Goal: Find specific page/section: Find specific page/section

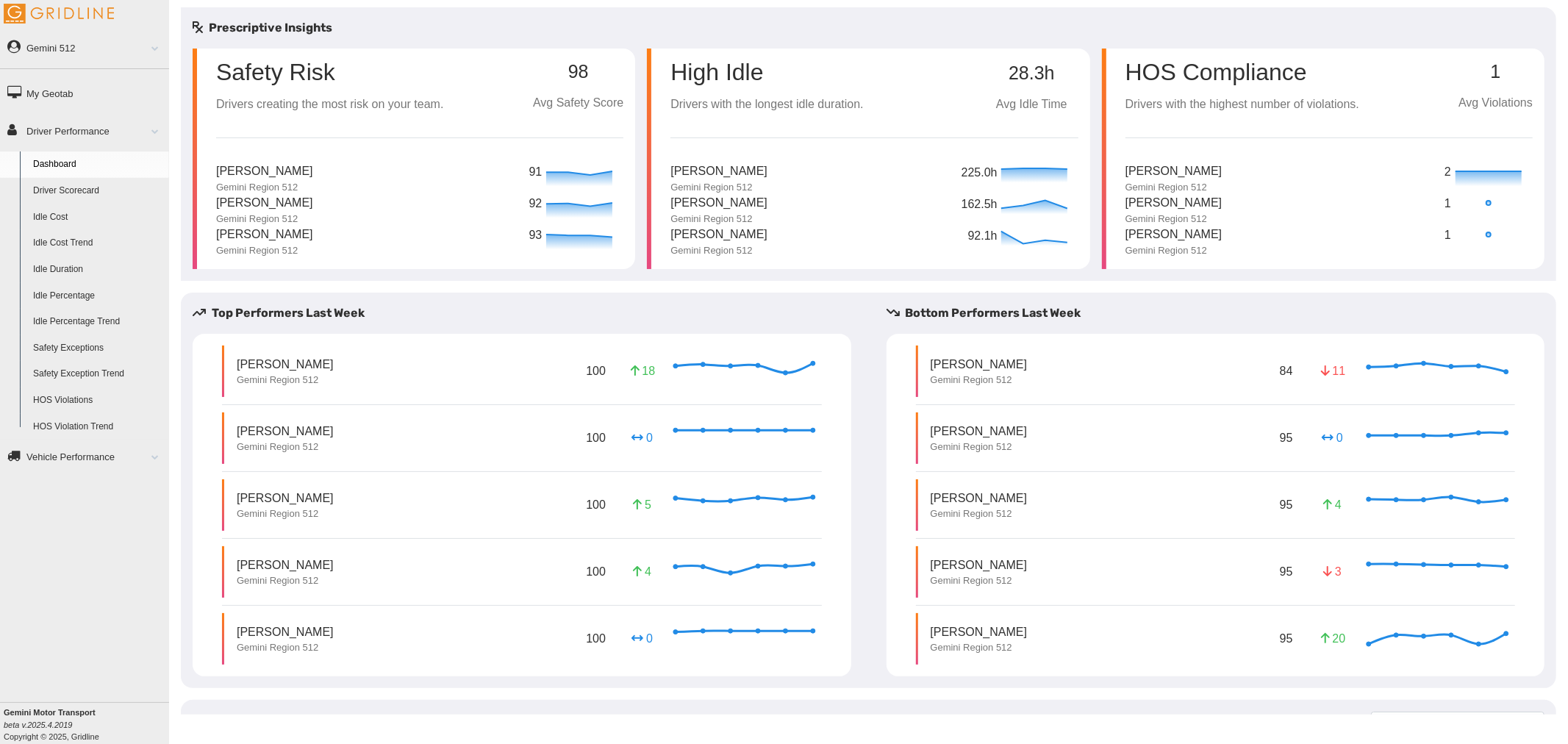
click at [83, 454] on link "Vehicle Performance" at bounding box center [84, 456] width 169 height 33
click at [74, 130] on link "Driver Performance" at bounding box center [84, 130] width 169 height 33
click at [81, 186] on link "Driver Scorecard" at bounding box center [97, 191] width 142 height 26
click at [81, 191] on link "Driver Scorecard" at bounding box center [97, 191] width 142 height 26
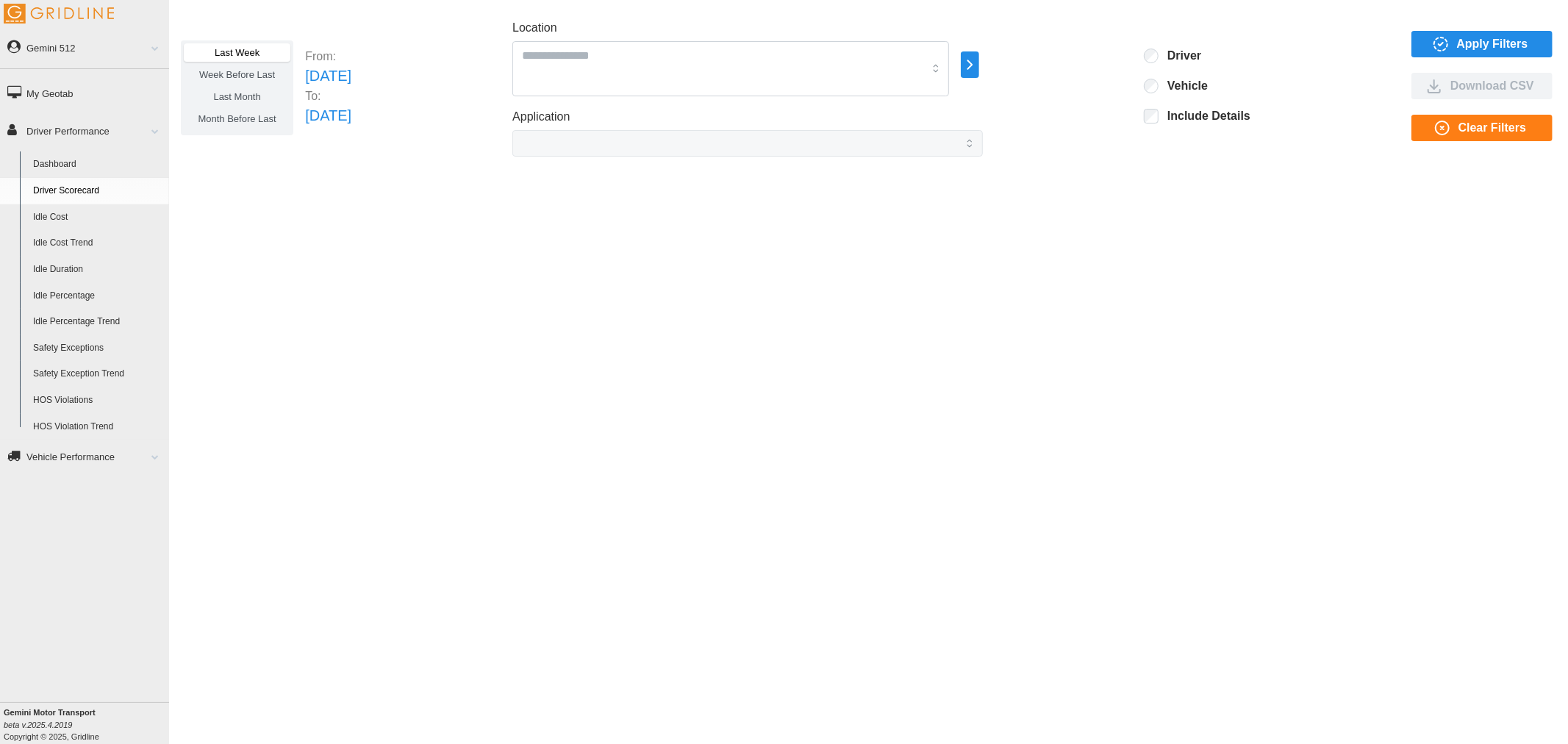
click at [1482, 40] on span "Apply Filters" at bounding box center [1493, 44] width 72 height 25
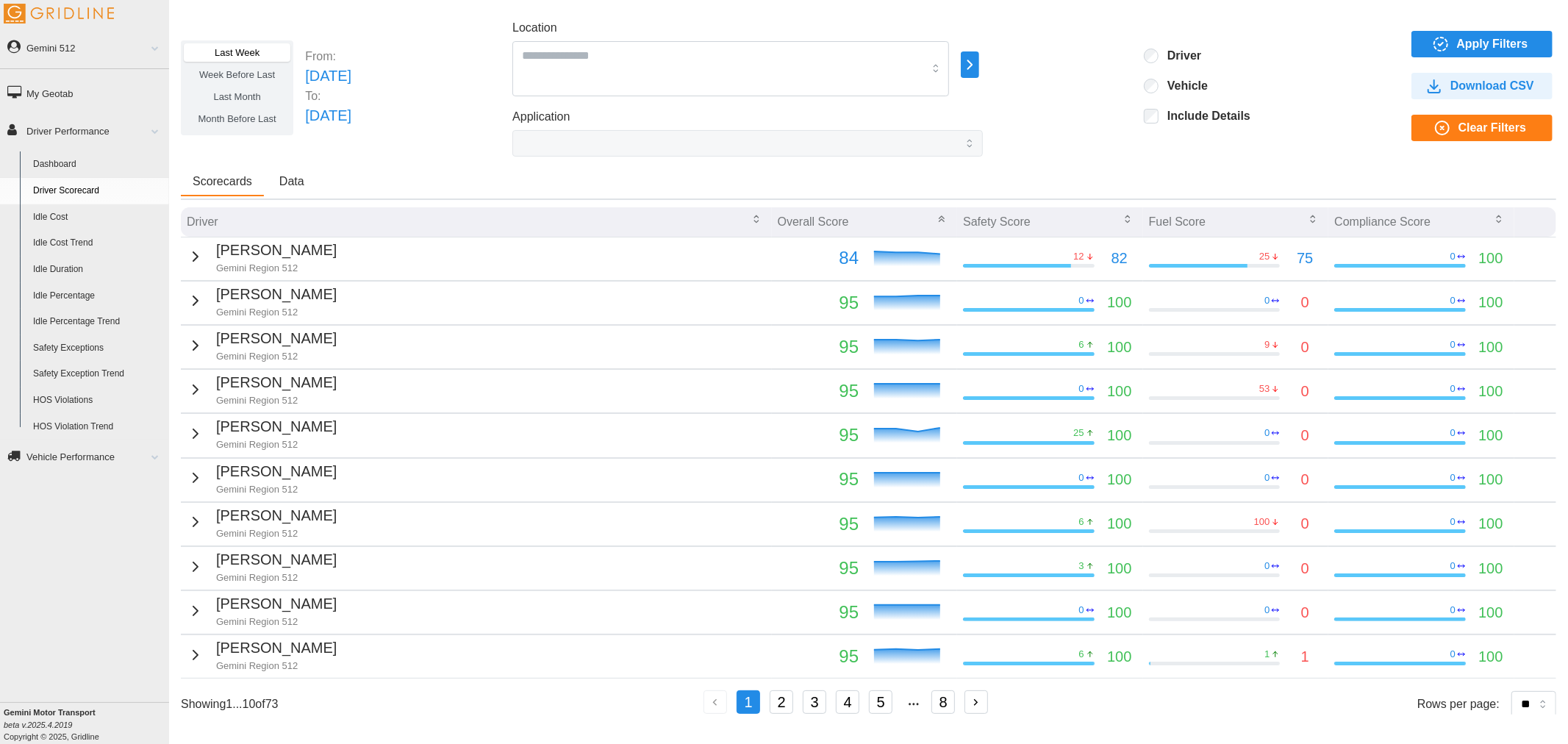
click at [192, 253] on icon "button" at bounding box center [195, 256] width 18 height 18
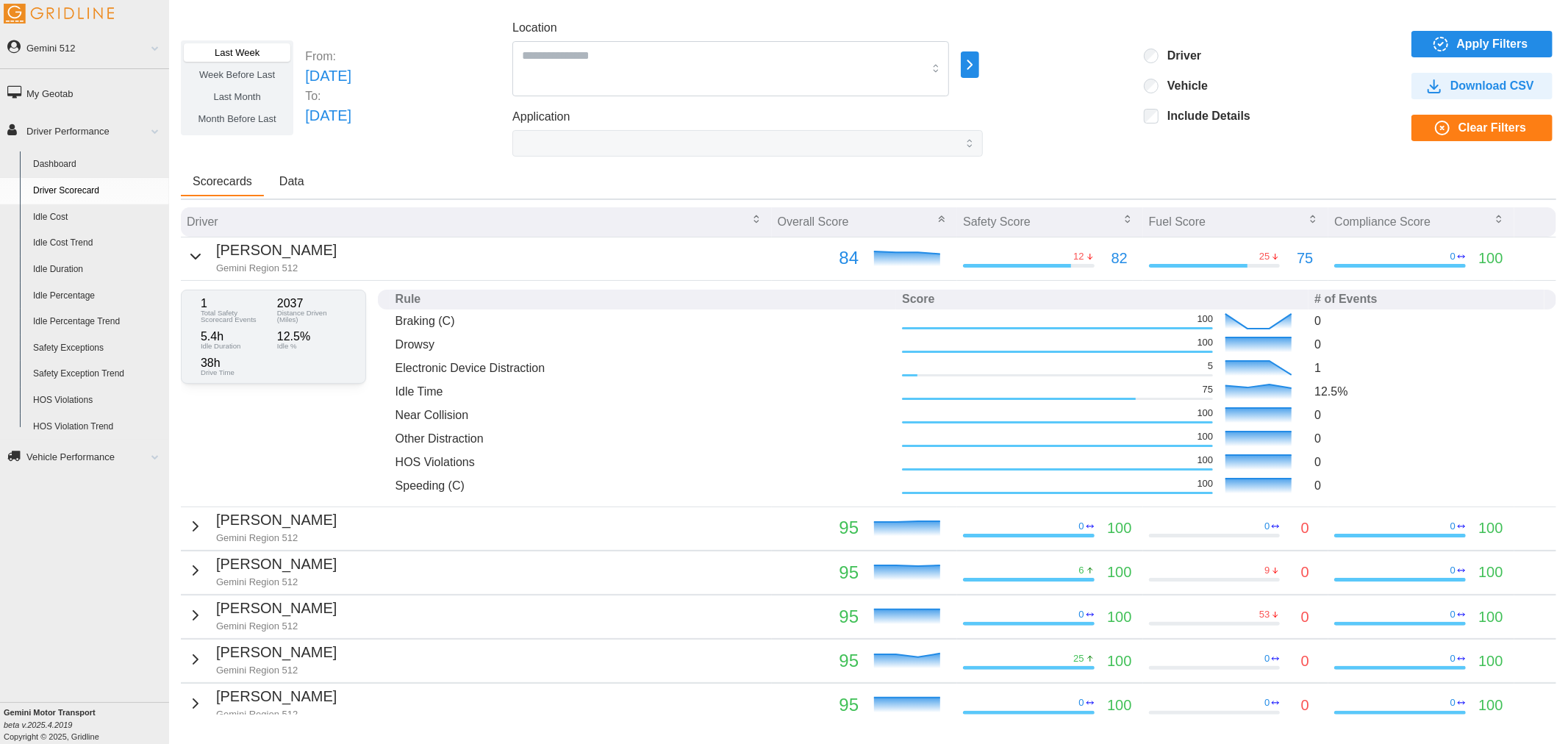
click at [186, 255] on icon "button" at bounding box center [195, 256] width 18 height 18
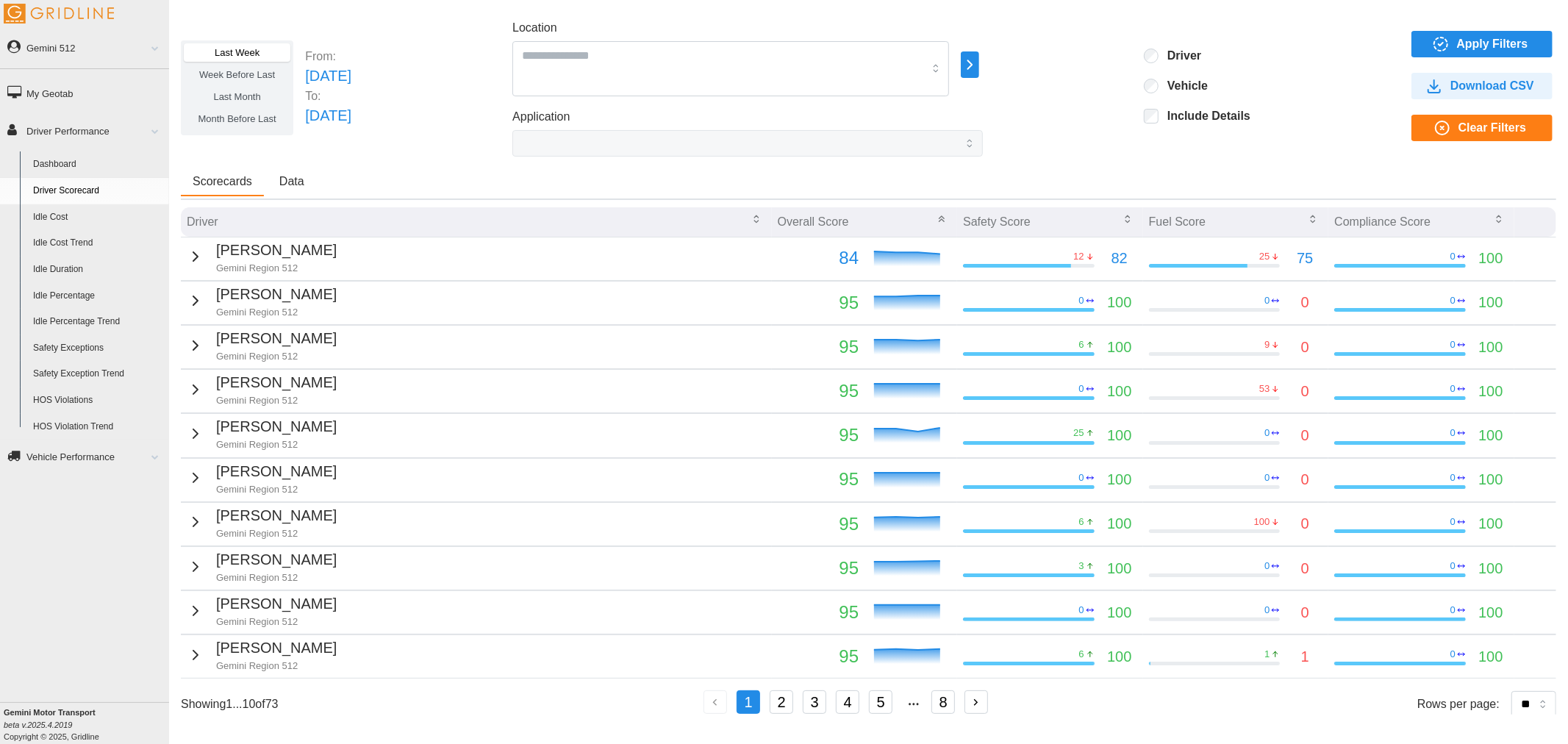
click at [98, 163] on link "Dashboard" at bounding box center [97, 164] width 142 height 26
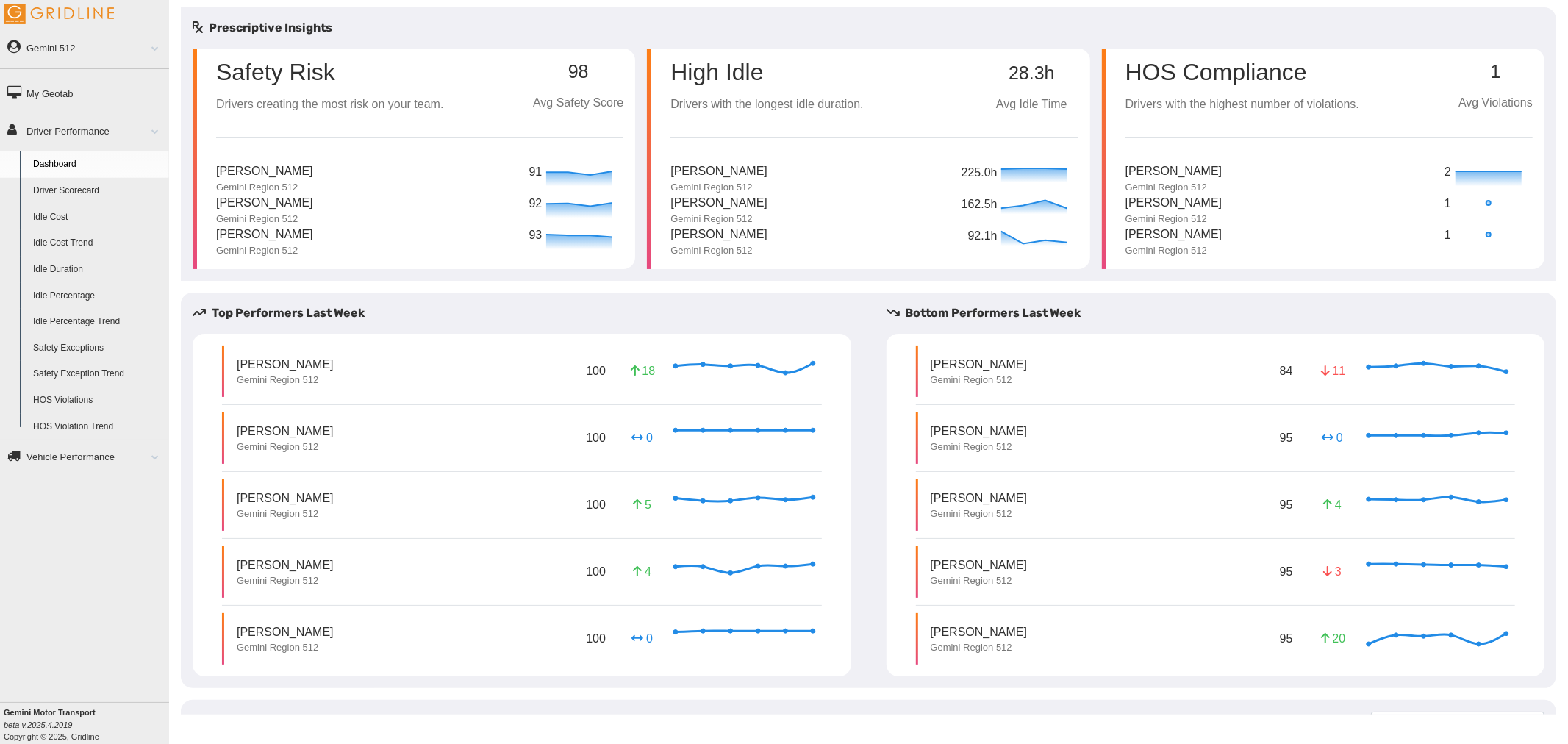
click at [79, 201] on link "Driver Scorecard" at bounding box center [97, 191] width 142 height 26
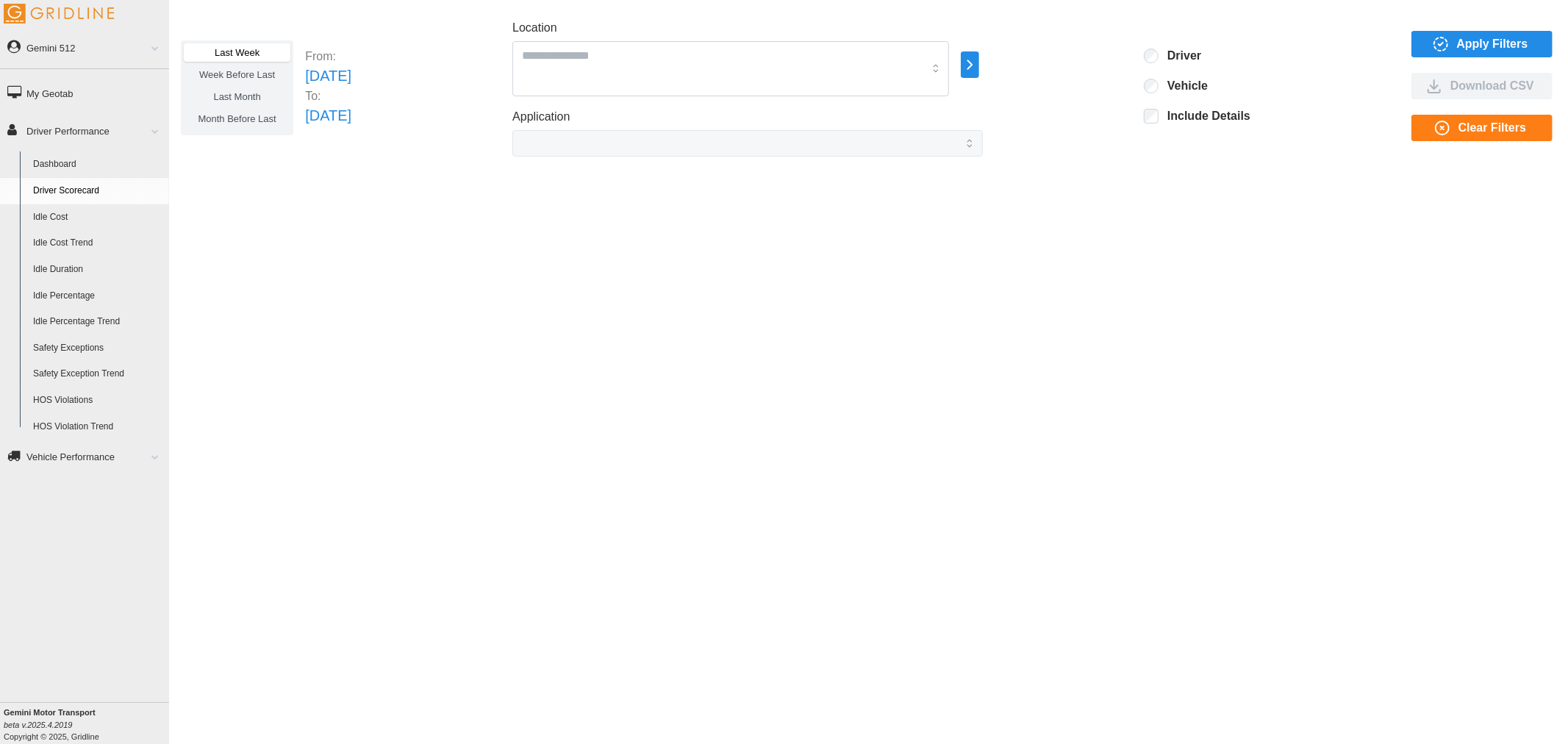
click at [1457, 35] on span "Apply Filters" at bounding box center [1493, 44] width 72 height 25
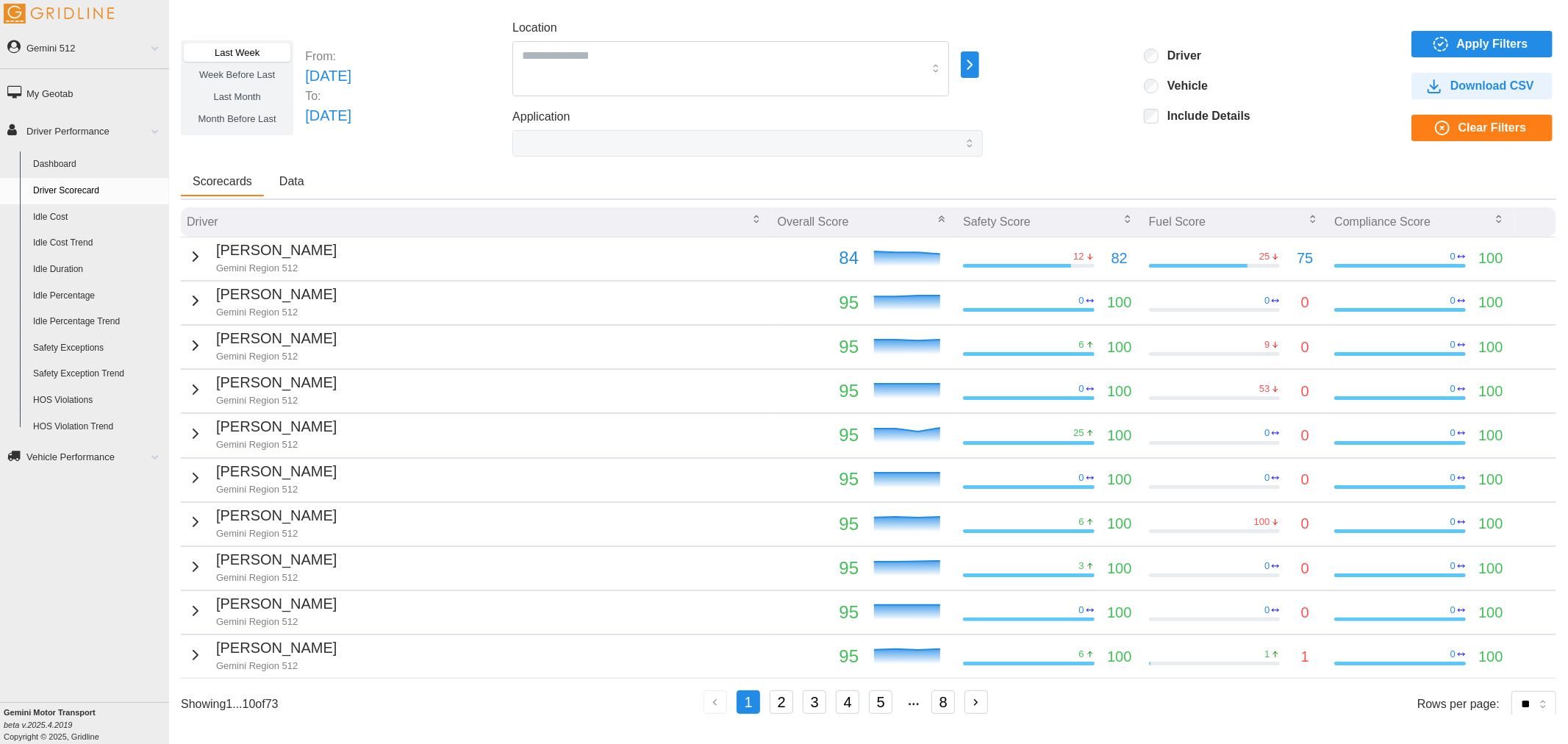
click at [45, 163] on link "Dashboard" at bounding box center [97, 164] width 142 height 26
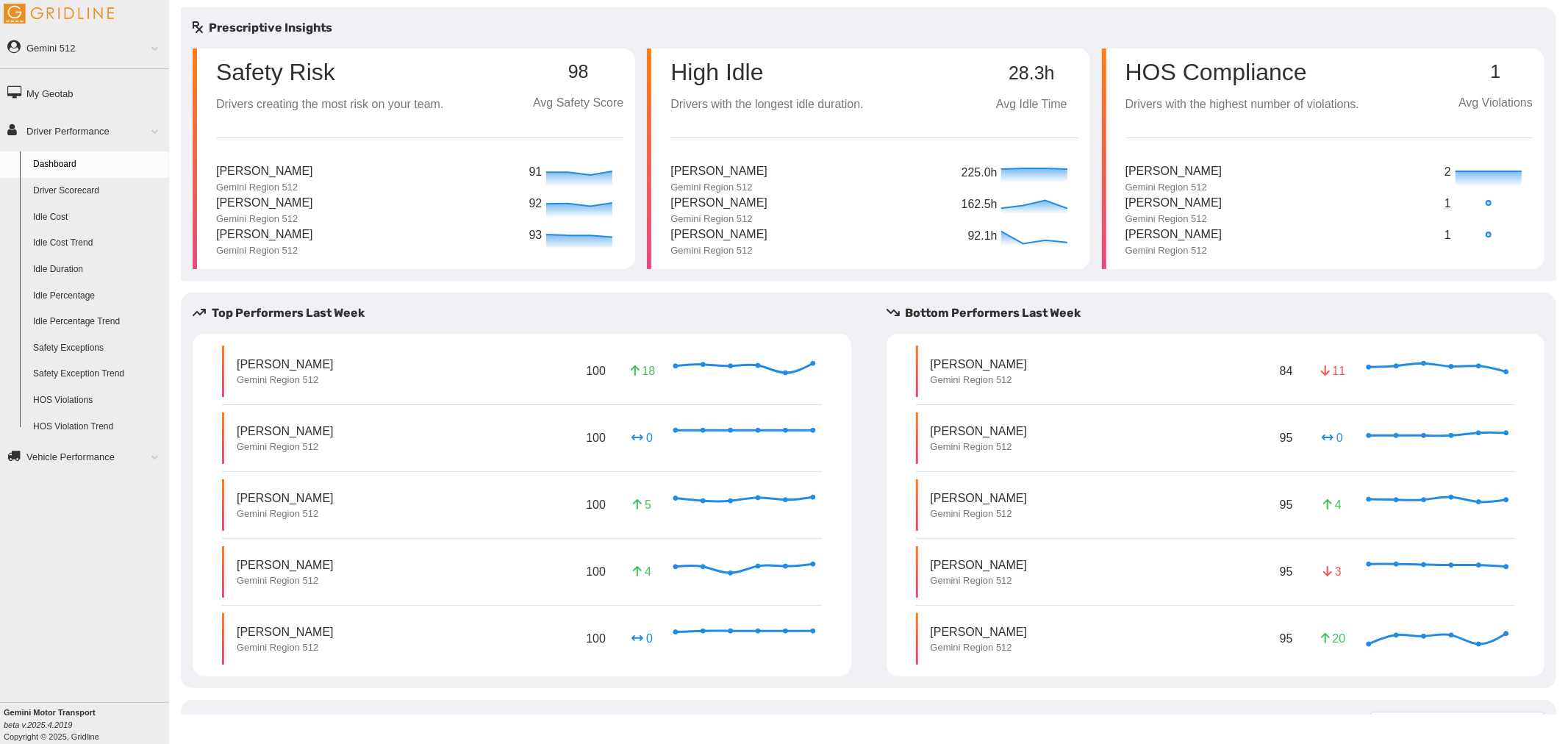
click at [81, 460] on link "Vehicle Performance" at bounding box center [84, 456] width 169 height 33
click at [83, 136] on link "Driver Performance" at bounding box center [84, 130] width 169 height 33
